Goal: Task Accomplishment & Management: Manage account settings

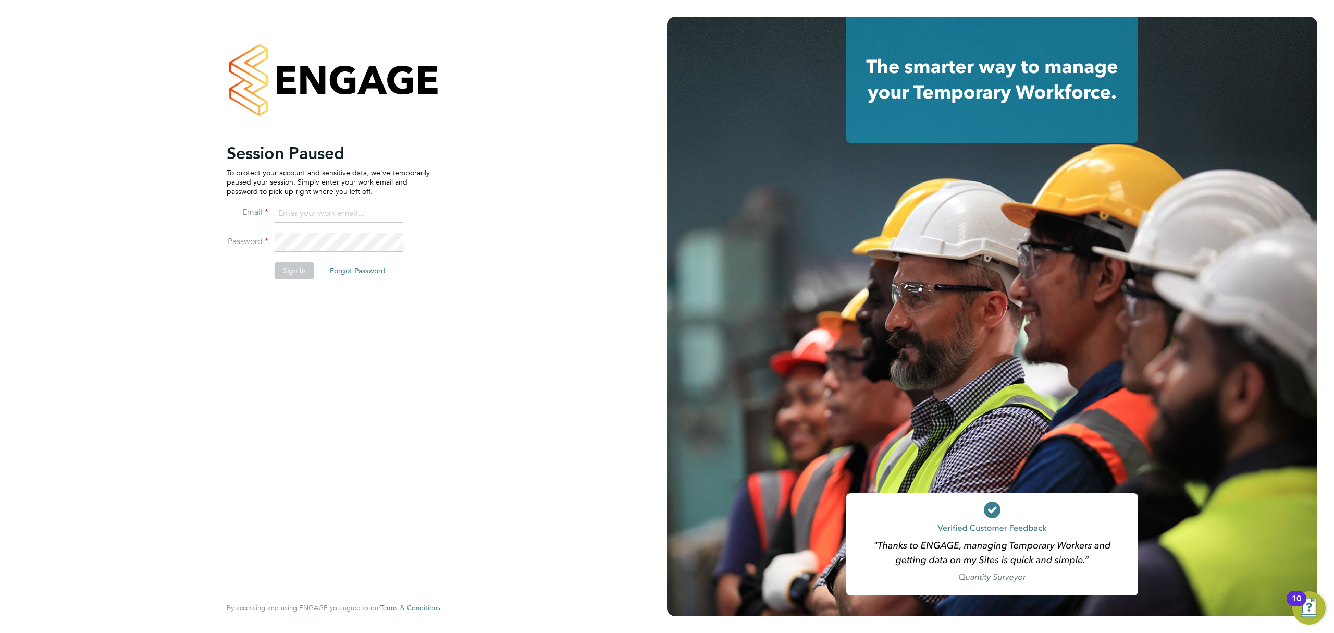
drag, startPoint x: 309, startPoint y: 211, endPoint x: 310, endPoint y: 229, distance: 18.8
click at [309, 211] on input at bounding box center [339, 213] width 129 height 19
type input "Rianna.Bowles@Technicalresources.co.uk"
click at [309, 268] on button "Sign In" at bounding box center [295, 270] width 40 height 17
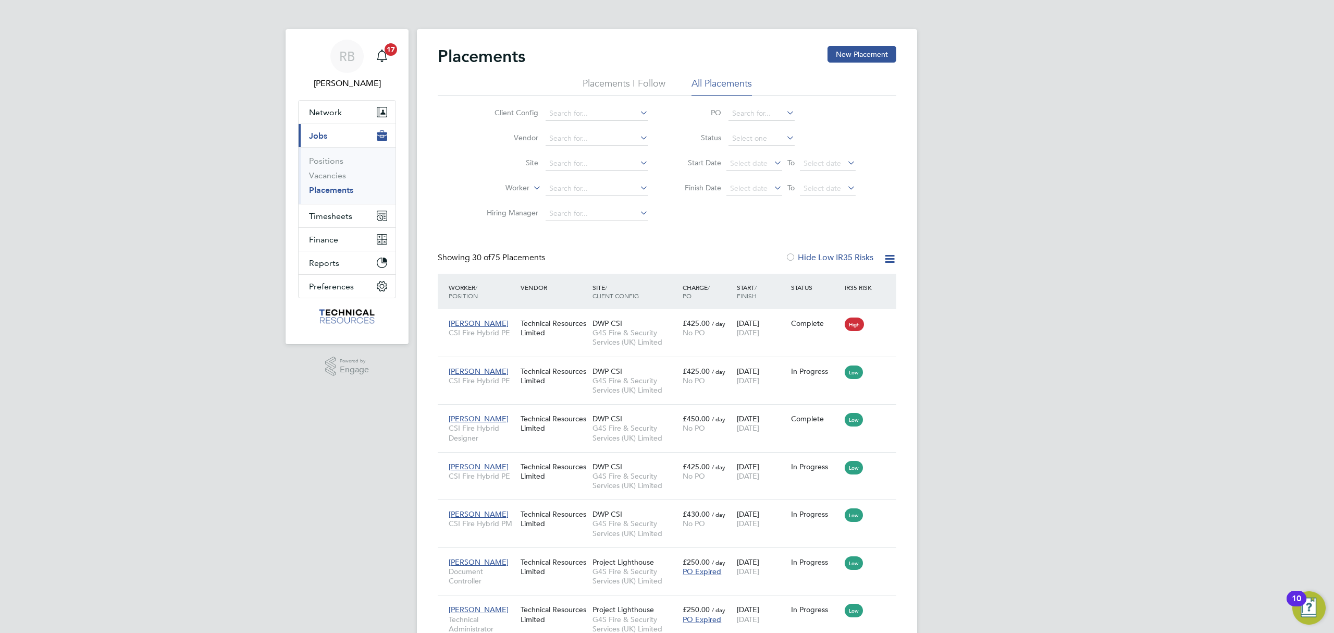
click at [862, 255] on label "Hide Low IR35 Risks" at bounding box center [829, 257] width 88 height 10
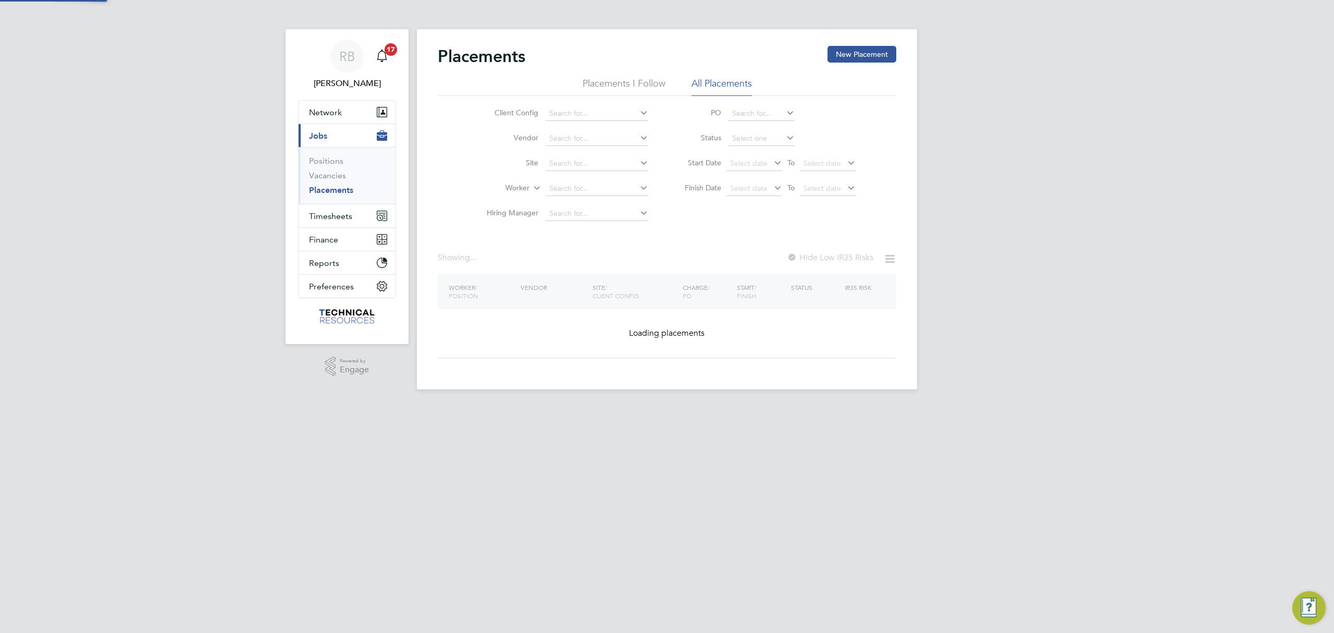
click at [862, 255] on label "Hide Low IR35 Risks" at bounding box center [830, 257] width 87 height 10
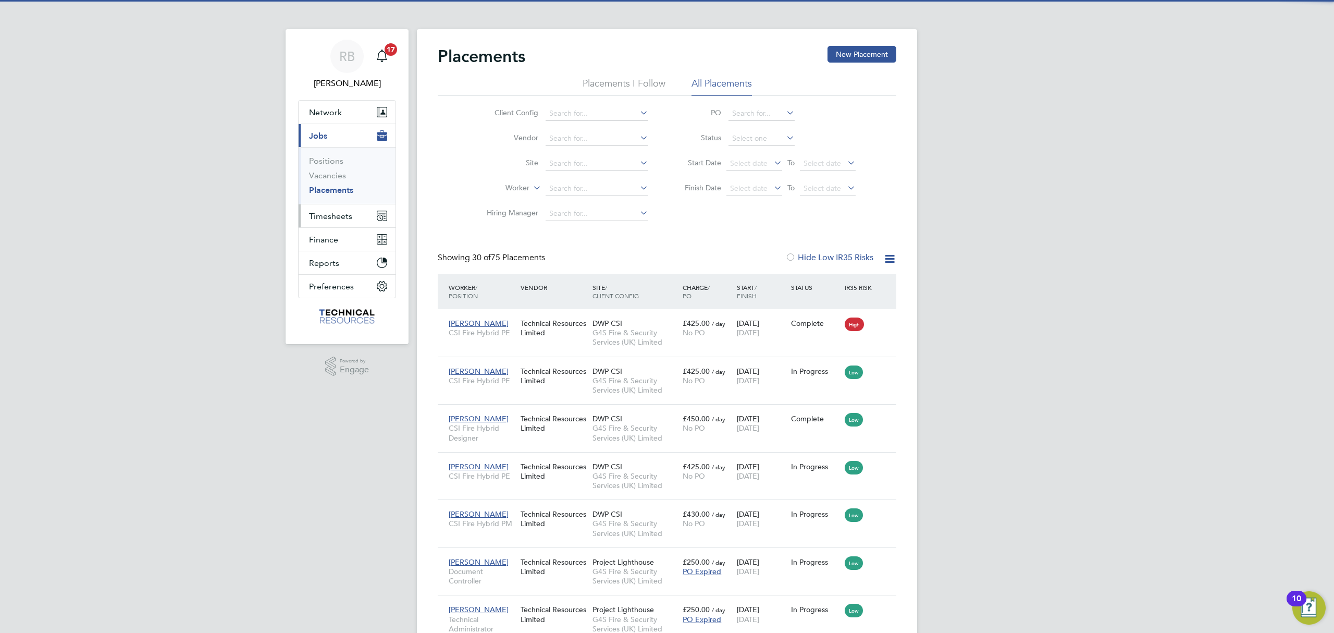
click at [336, 211] on span "Timesheets" at bounding box center [330, 216] width 43 height 10
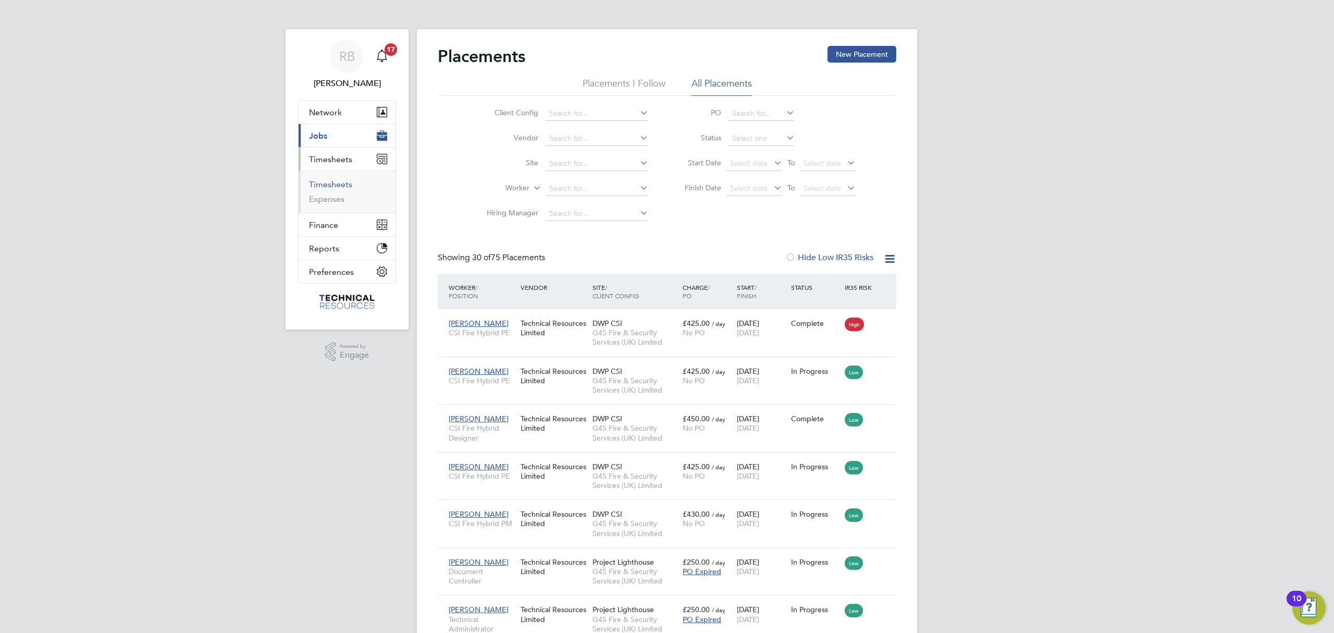
click at [330, 184] on link "Timesheets" at bounding box center [330, 184] width 43 height 10
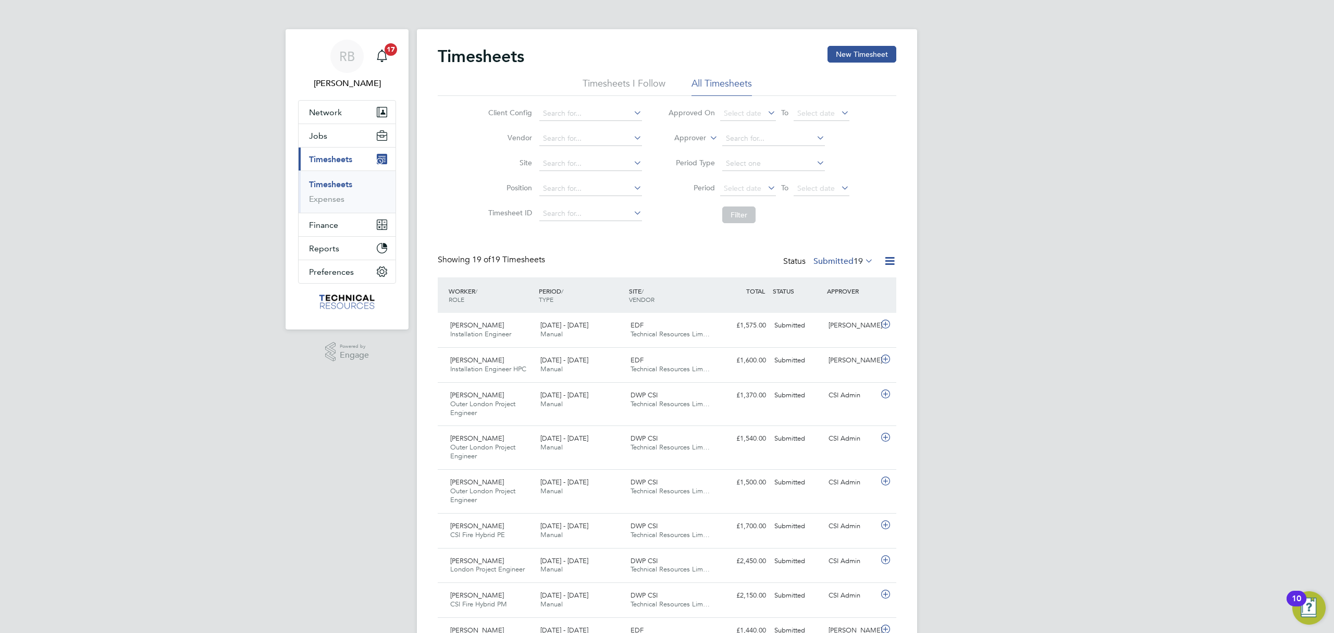
click at [845, 257] on label "Submitted 19" at bounding box center [844, 261] width 60 height 10
click at [863, 319] on li "2562" at bounding box center [867, 323] width 22 height 15
click at [842, 267] on div "Status Submitted 19" at bounding box center [829, 261] width 92 height 15
click at [839, 262] on label "Submitted 19" at bounding box center [844, 261] width 60 height 10
click at [834, 325] on li "Approved" at bounding box center [832, 323] width 48 height 15
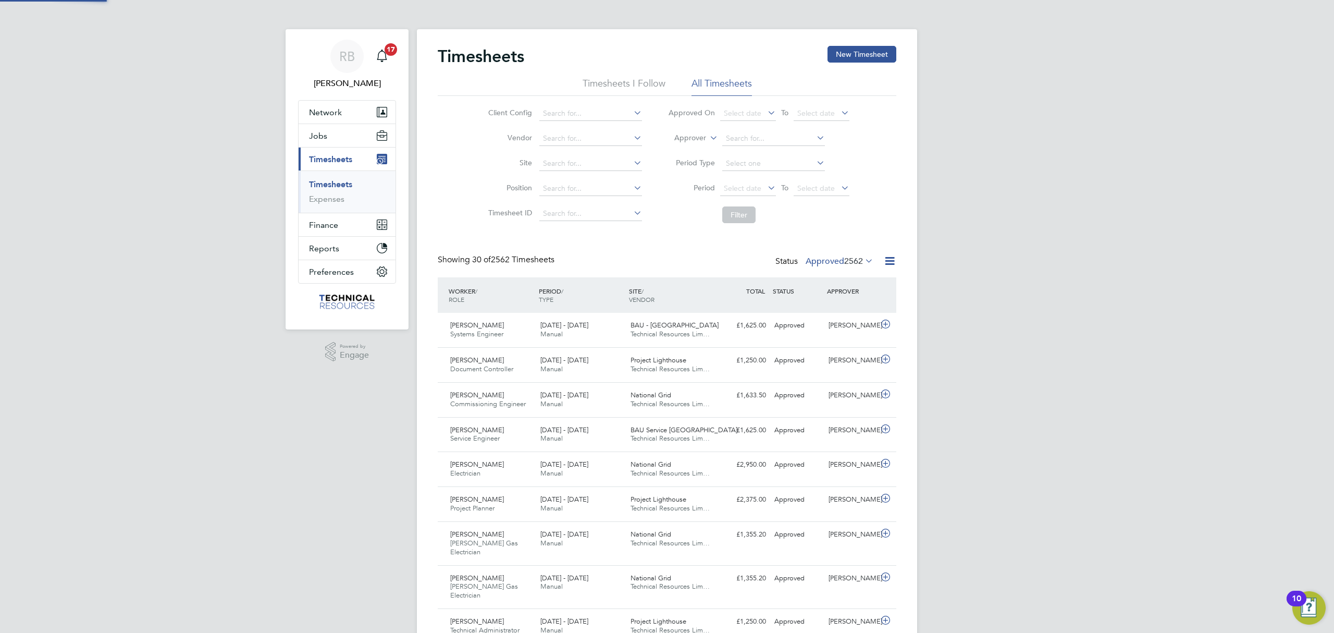
scroll to position [26, 91]
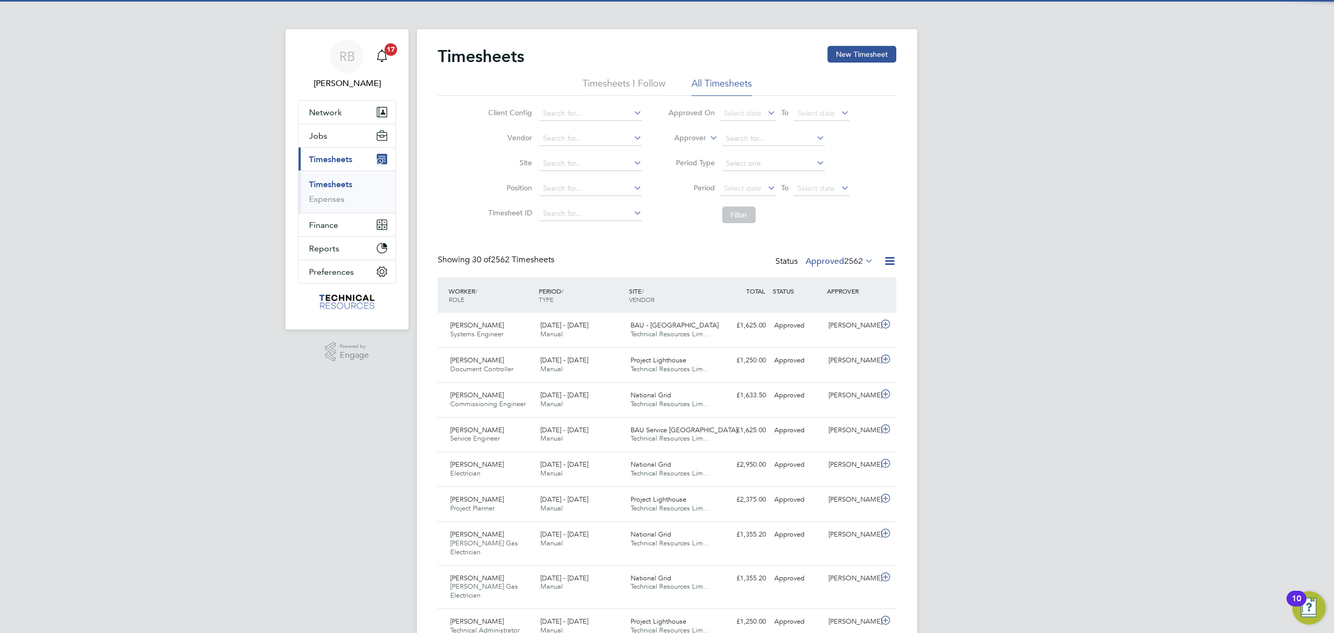
click at [893, 259] on icon at bounding box center [889, 260] width 13 height 13
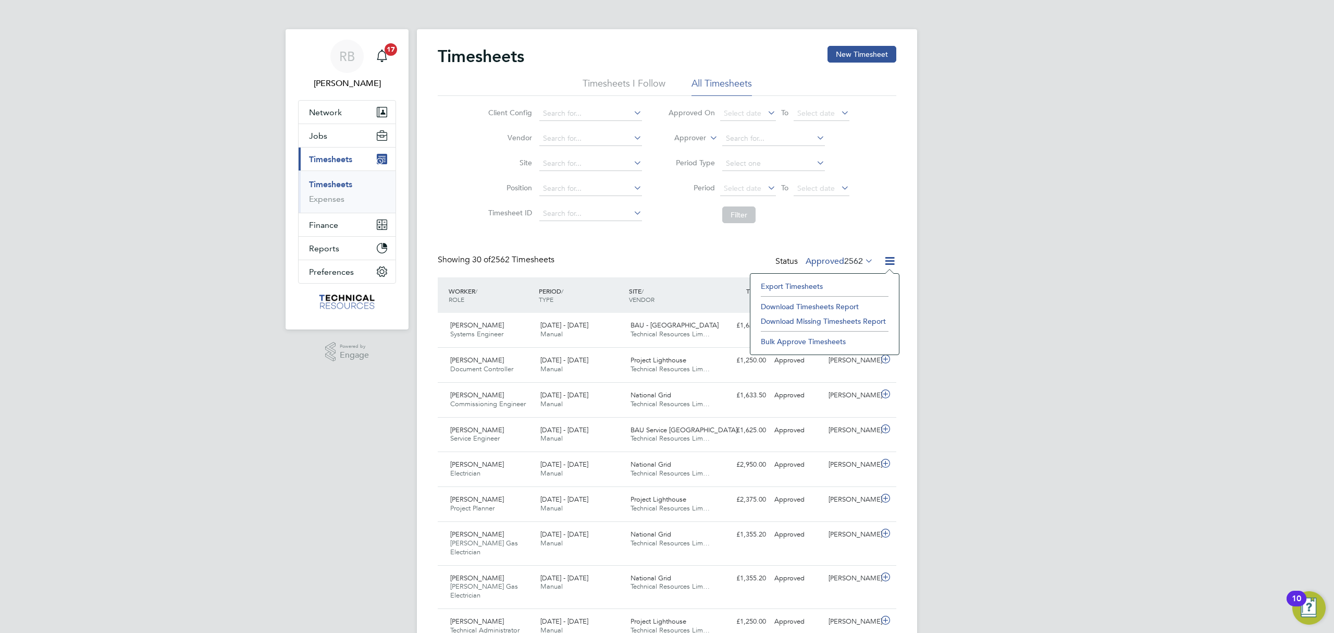
click at [821, 284] on li "Export Timesheets" at bounding box center [825, 286] width 138 height 15
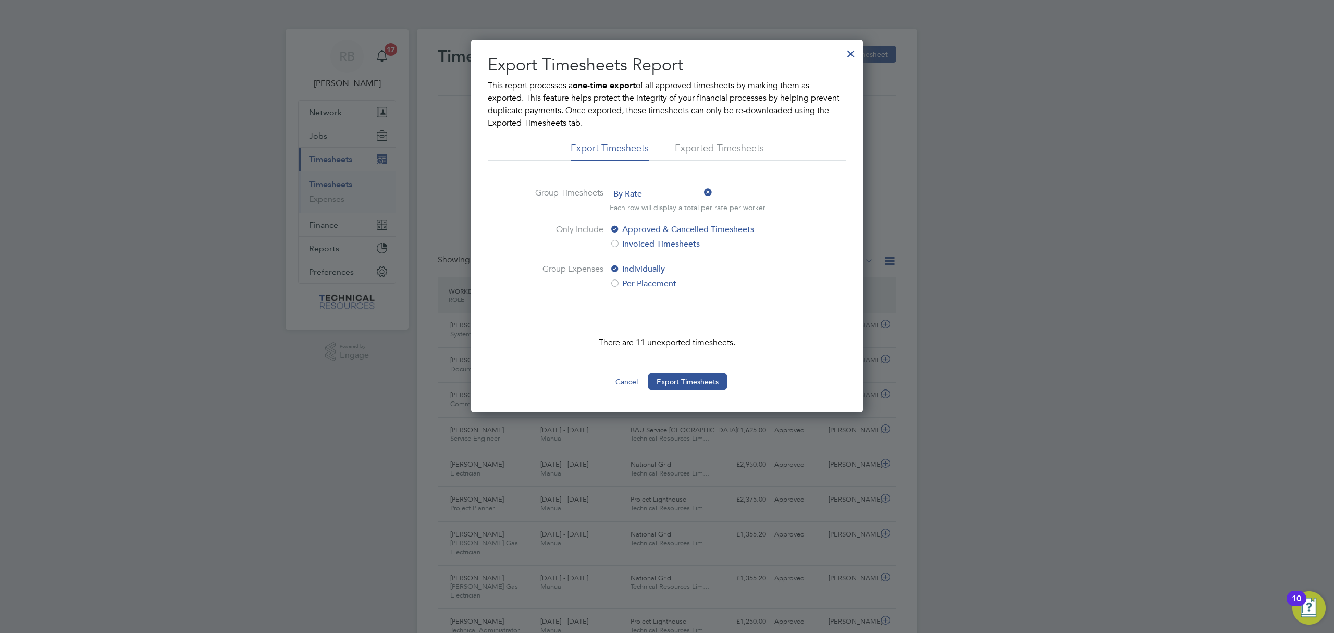
click at [688, 392] on div "Export Timesheets Report This report processes a one-time export of all approve…" at bounding box center [667, 226] width 392 height 373
click at [688, 377] on button "Export Timesheets" at bounding box center [687, 381] width 79 height 17
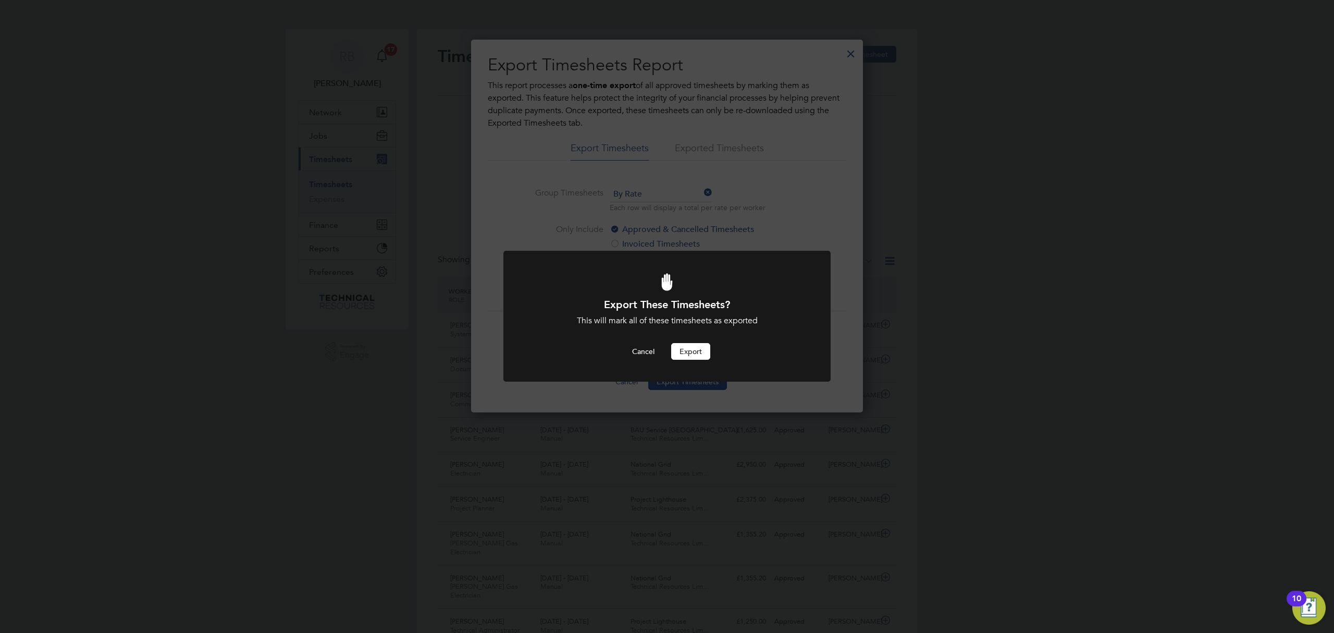
click at [691, 355] on button "Export" at bounding box center [690, 351] width 39 height 17
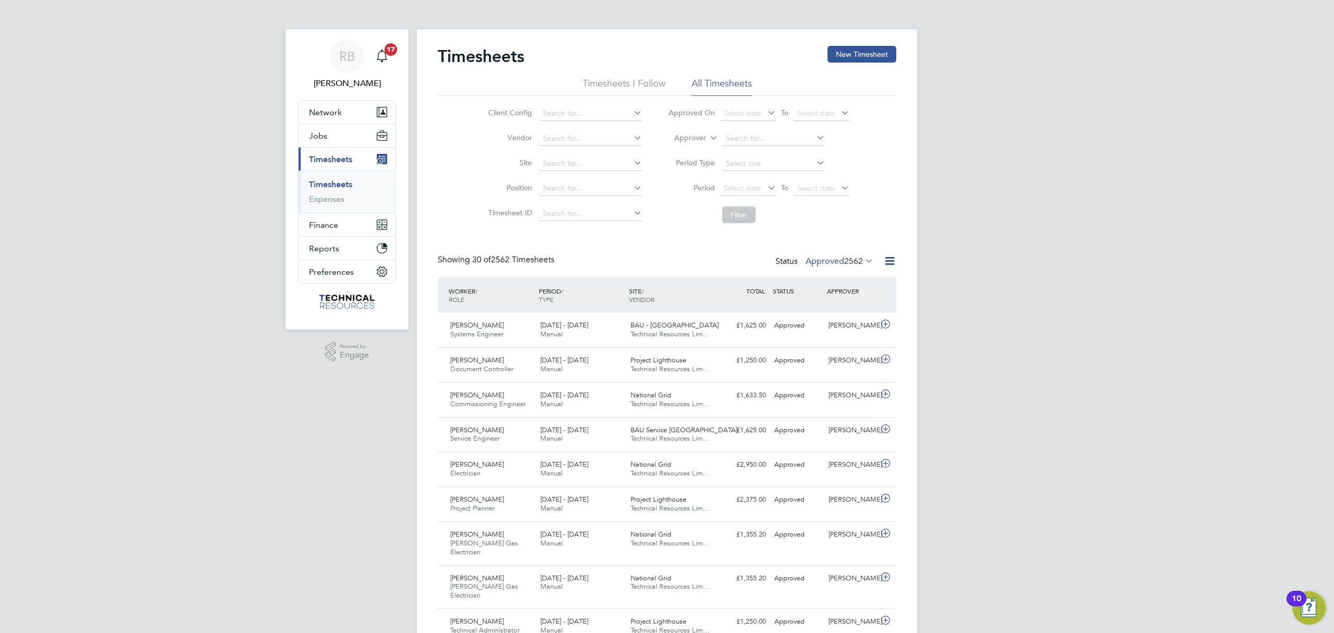
click at [839, 261] on label "Approved 2562" at bounding box center [840, 261] width 68 height 10
click at [834, 282] on li "All" at bounding box center [828, 279] width 48 height 15
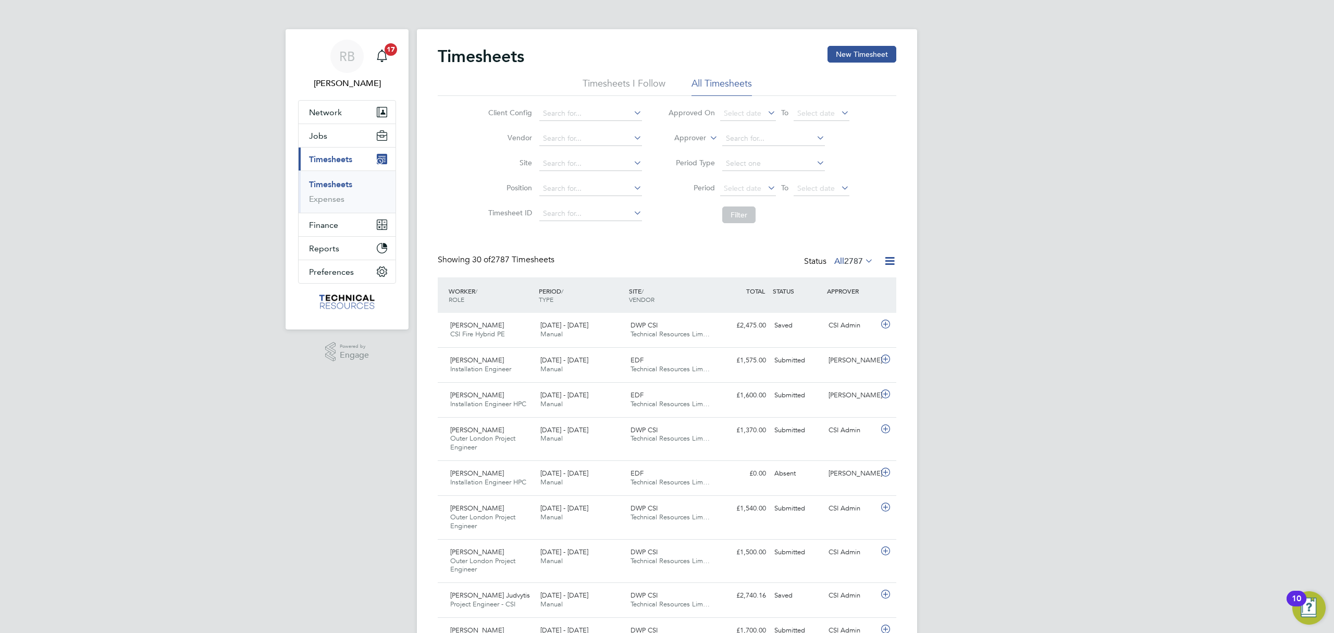
click at [844, 263] on span "2787" at bounding box center [853, 261] width 19 height 10
click at [841, 297] on li "Saved" at bounding box center [842, 294] width 48 height 15
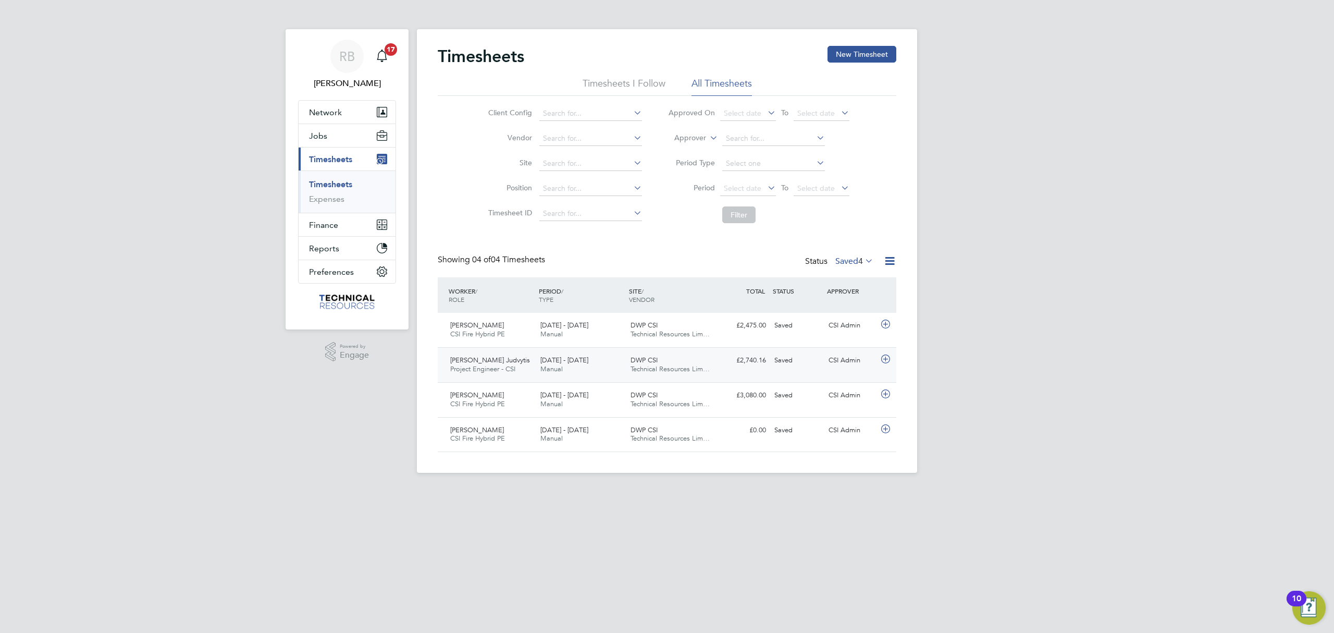
click at [786, 365] on div "Saved" at bounding box center [797, 360] width 54 height 17
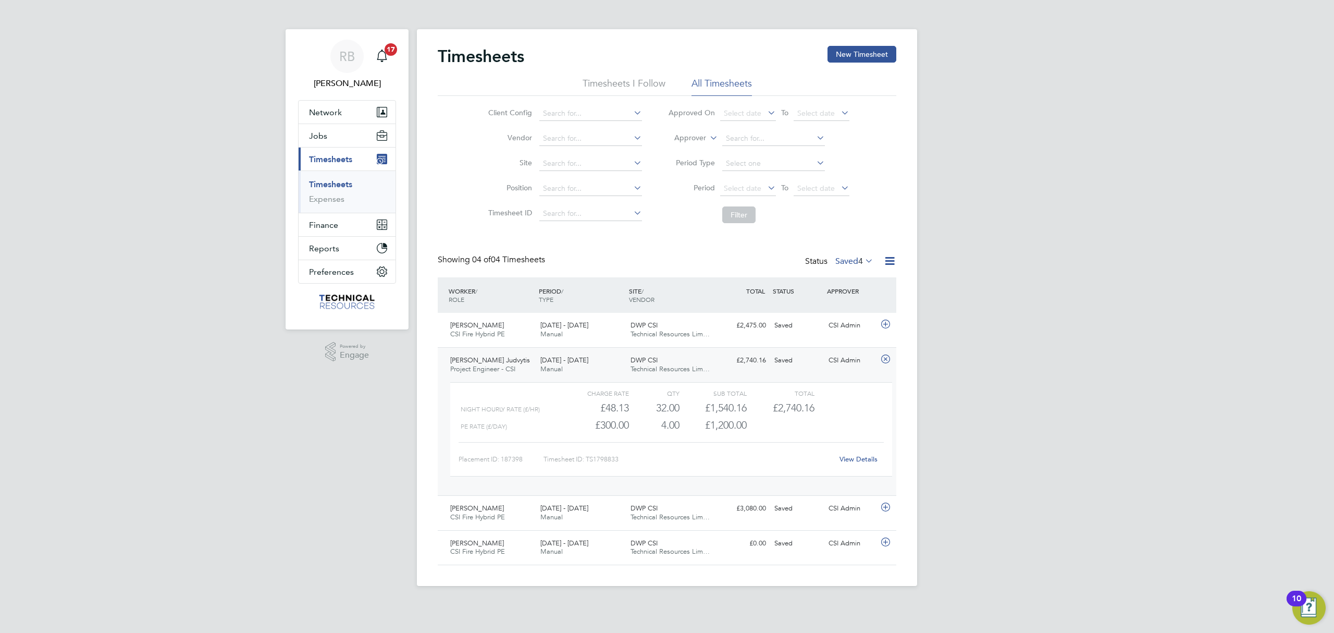
click at [786, 366] on div "Saved" at bounding box center [797, 360] width 54 height 17
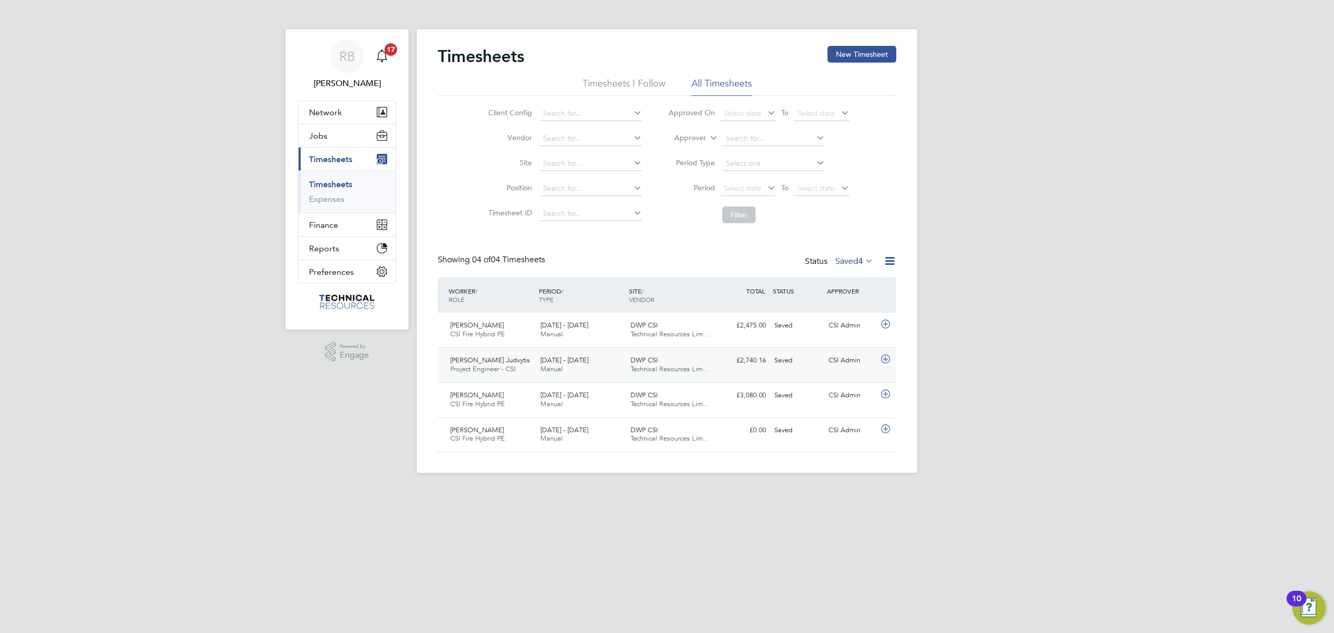
click at [773, 358] on div "Saved" at bounding box center [797, 360] width 54 height 17
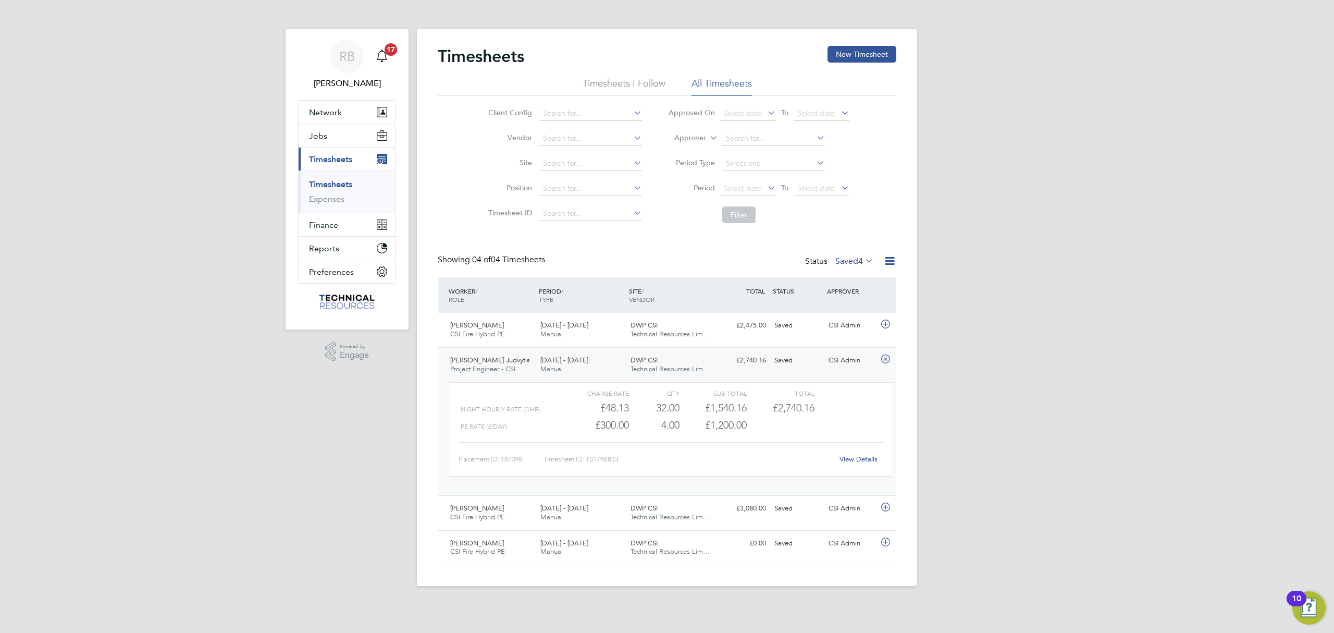
click at [862, 459] on link "View Details" at bounding box center [859, 458] width 38 height 9
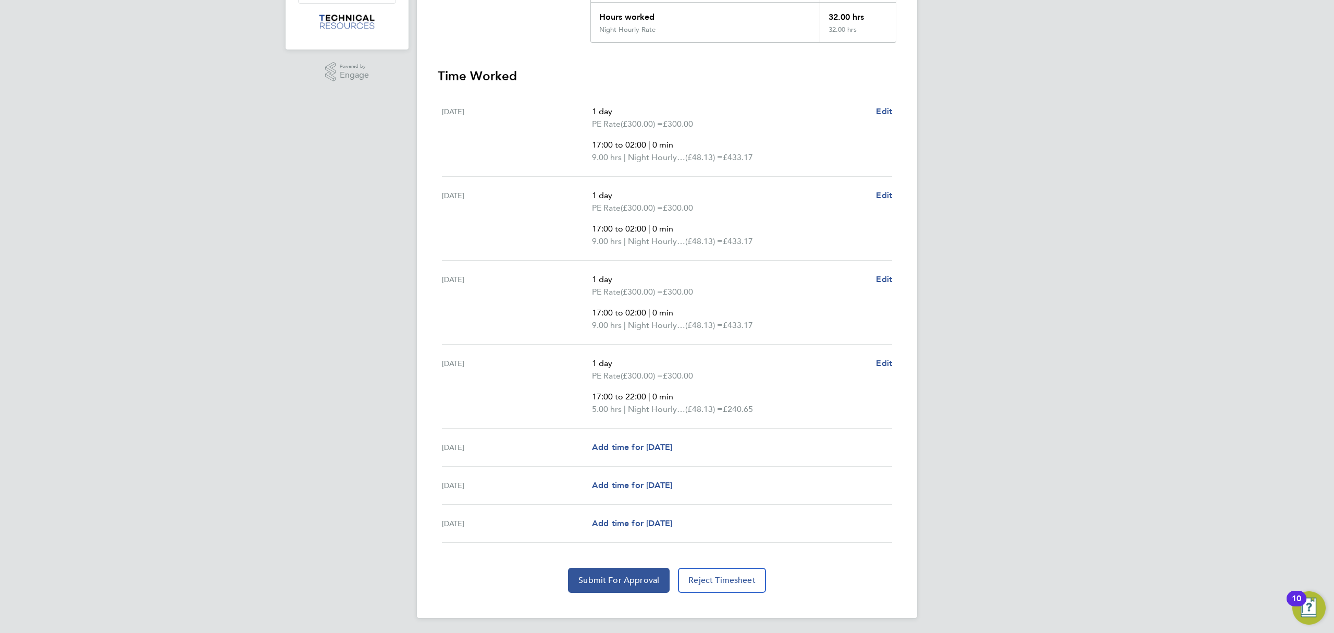
scroll to position [282, 0]
click at [609, 577] on span "Submit For Approval" at bounding box center [619, 578] width 81 height 10
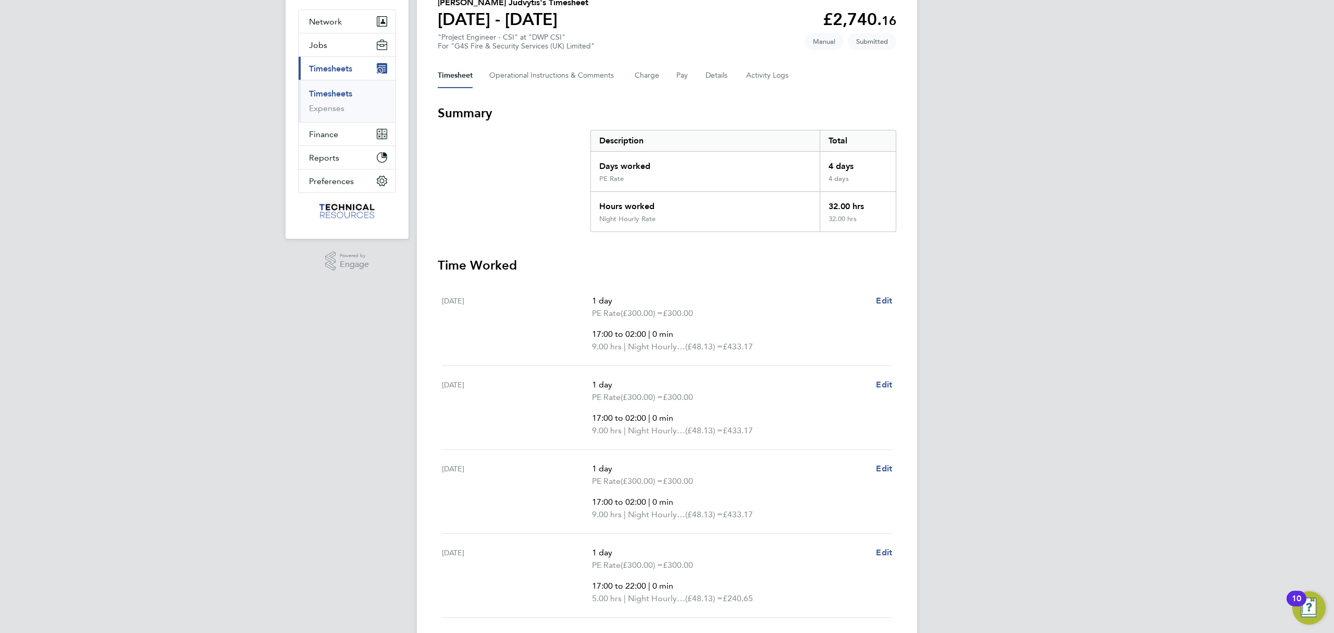
scroll to position [0, 0]
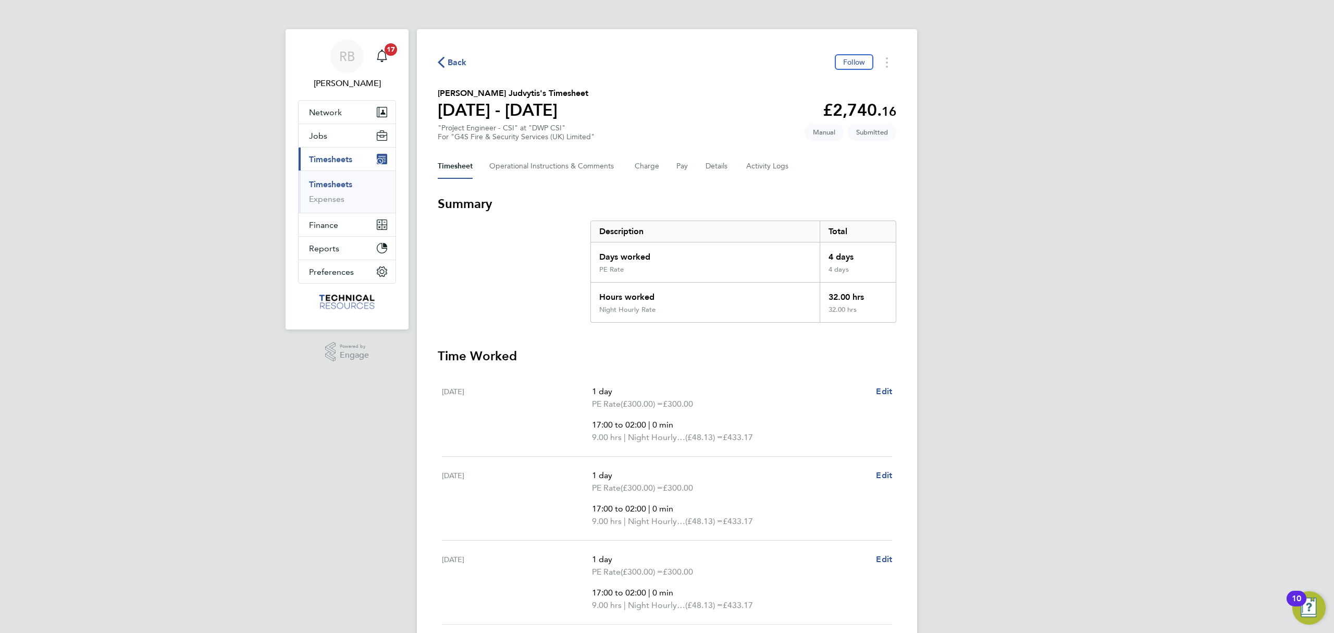
click at [452, 65] on span "Back" at bounding box center [457, 62] width 19 height 13
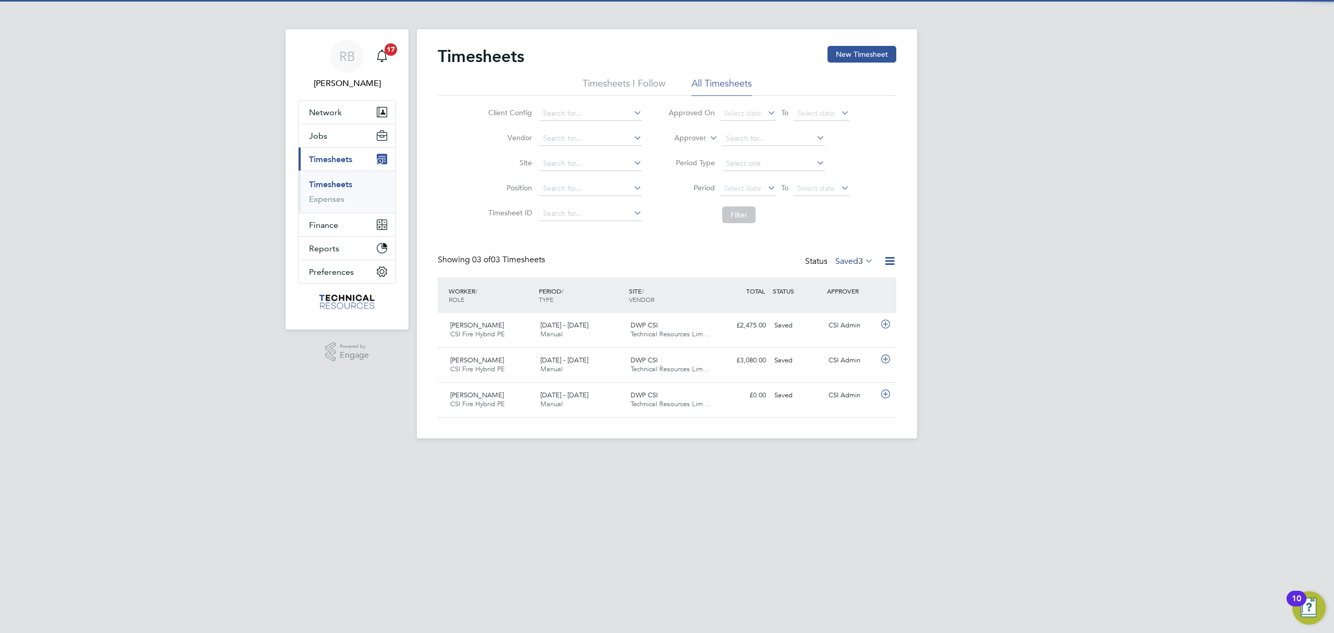
click at [854, 262] on label "Saved 3" at bounding box center [854, 261] width 38 height 10
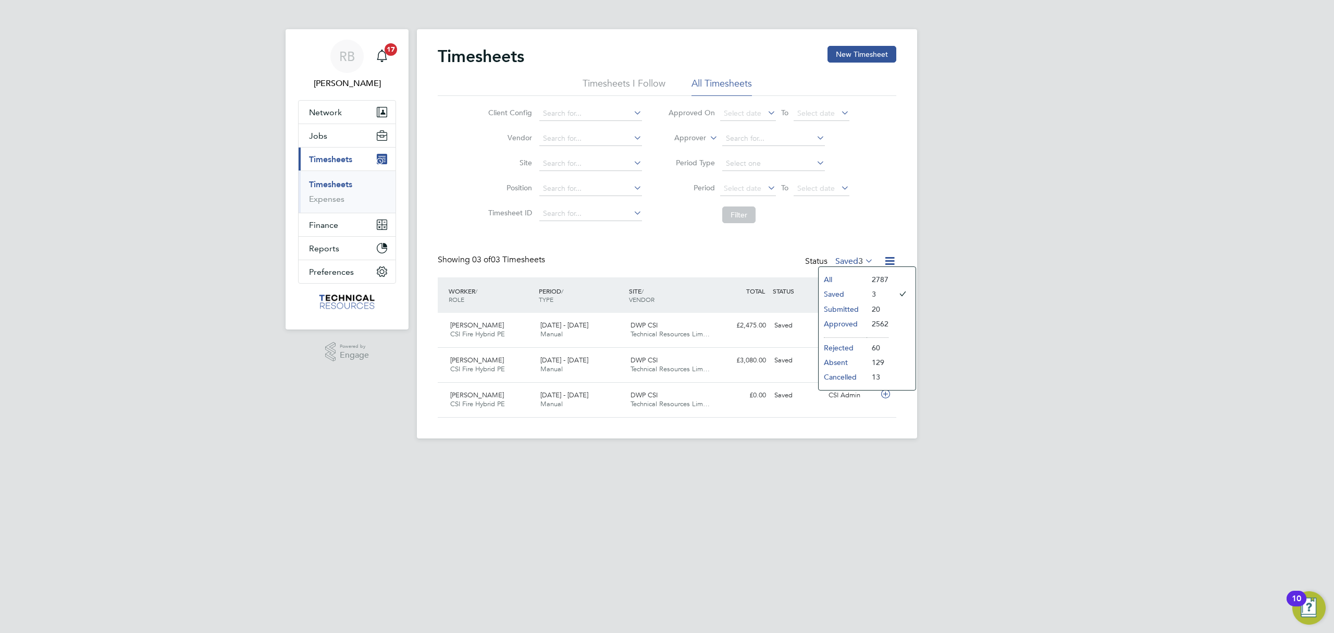
click at [861, 280] on li "All" at bounding box center [843, 279] width 48 height 15
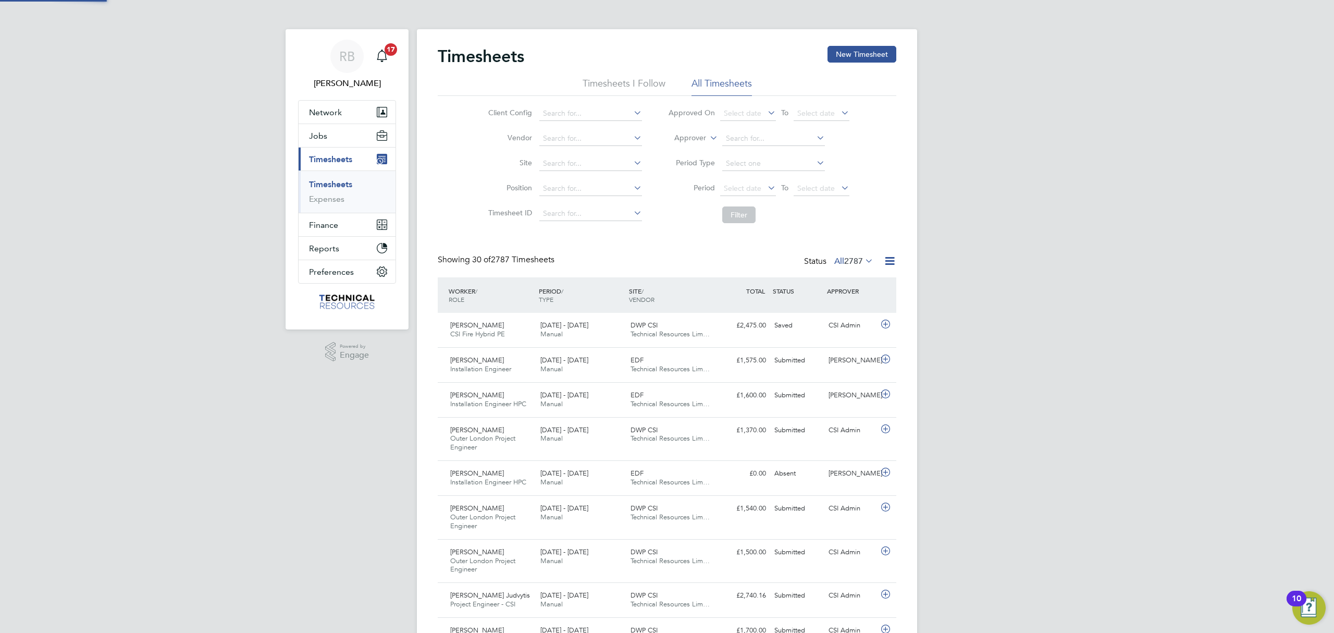
scroll to position [26, 91]
